Goal: Communication & Community: Answer question/provide support

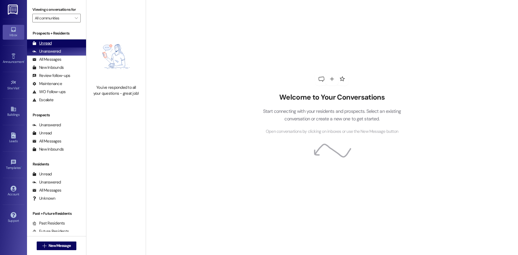
click at [59, 43] on div "Unread (0)" at bounding box center [56, 43] width 59 height 8
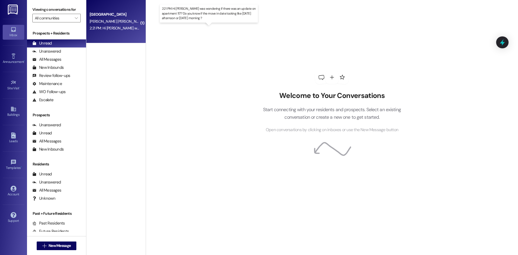
click at [122, 28] on div "2:21 PM: Hi [PERSON_NAME] was wondering if there was an update on apartment 117…" at bounding box center [220, 28] width 260 height 5
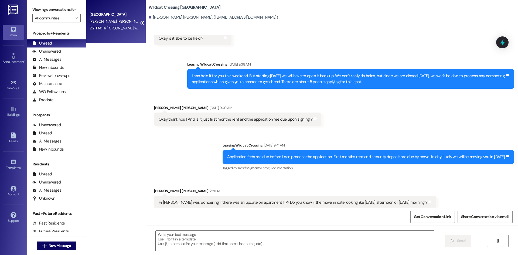
scroll to position [703, 0]
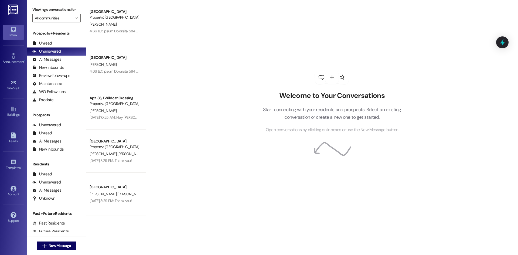
click at [60, 37] on div "Prospects + Residents Unread (0) Unread: Any message you haven't read yet will …" at bounding box center [56, 66] width 59 height 73
click at [61, 42] on div "Unread (0)" at bounding box center [56, 43] width 59 height 8
